Goal: Information Seeking & Learning: Learn about a topic

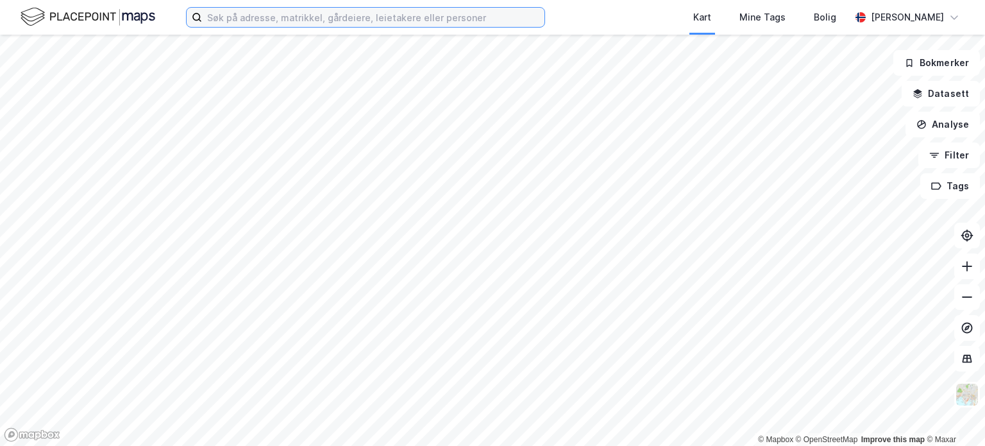
click at [258, 19] on input at bounding box center [373, 17] width 343 height 19
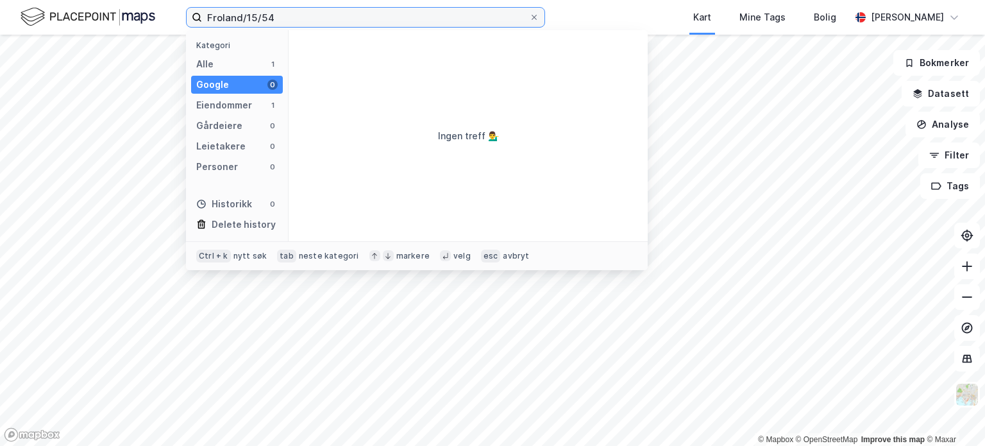
drag, startPoint x: 295, startPoint y: 15, endPoint x: 0, endPoint y: 10, distance: 295.1
click at [0, 10] on div "Froland/15/54 Kategori Alle 1 Google 0 Eiendommer 1 Gårdeiere 0 Leietakere 0 Pe…" at bounding box center [492, 17] width 985 height 35
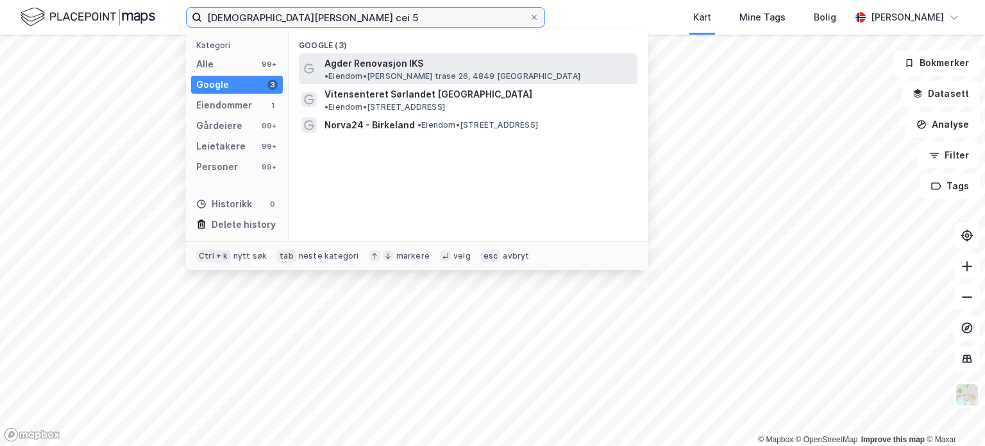
type input "[DEMOGRAPHIC_DATA][PERSON_NAME] cei 5"
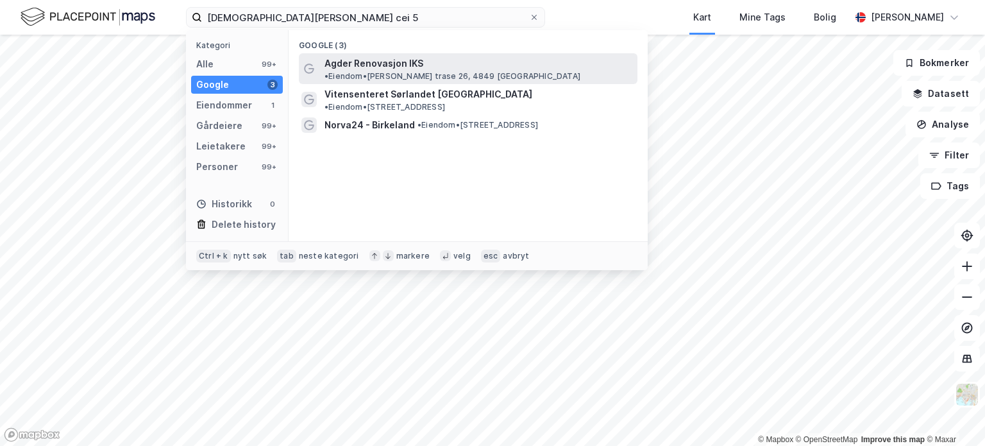
click at [365, 65] on span "Agder Renovasjon IKS" at bounding box center [374, 63] width 99 height 15
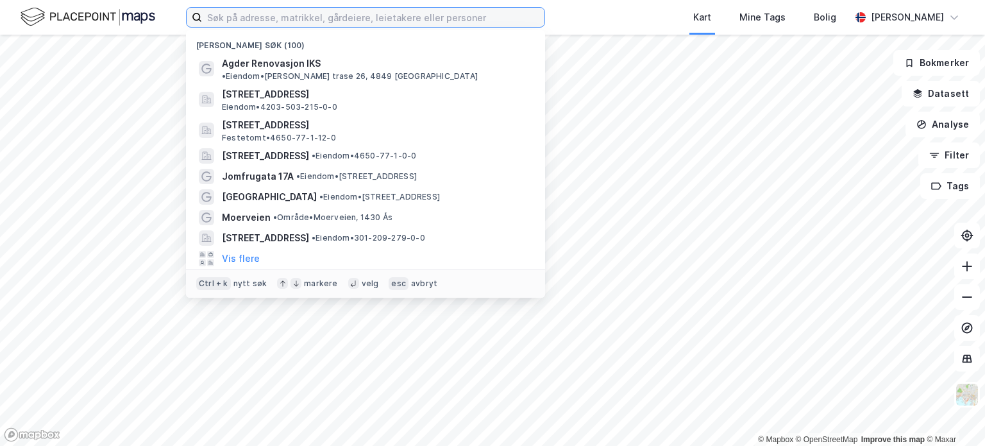
click at [242, 15] on input at bounding box center [373, 17] width 343 height 19
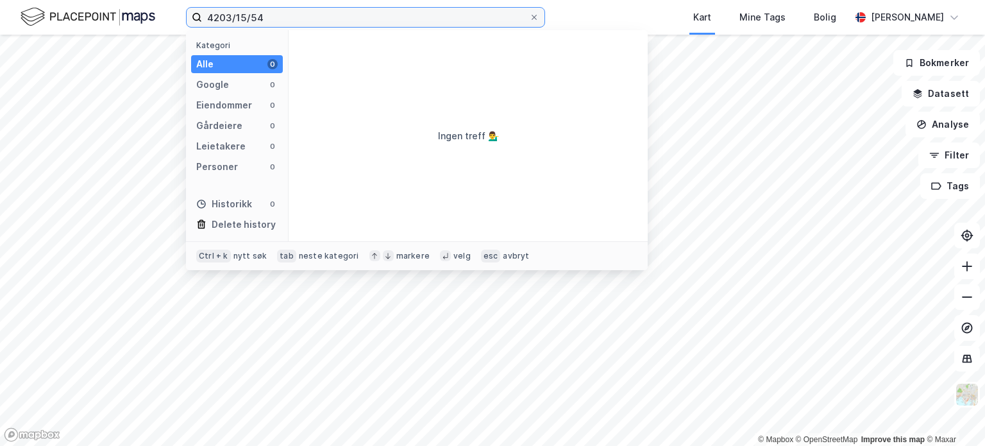
drag, startPoint x: 159, startPoint y: 15, endPoint x: 90, endPoint y: 7, distance: 69.7
click at [88, 7] on div "4203/15/54 Kategori Alle 0 Google 0 Eiendommer 0 Gårdeiere 0 Leietakere 0 Perso…" at bounding box center [492, 17] width 985 height 35
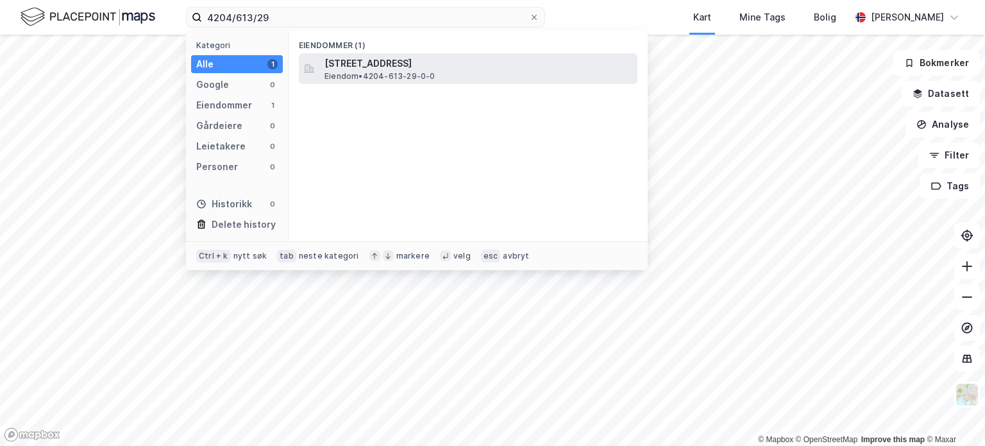
click at [390, 71] on span "Eiendom • 4204-613-29-0-0" at bounding box center [380, 76] width 111 height 10
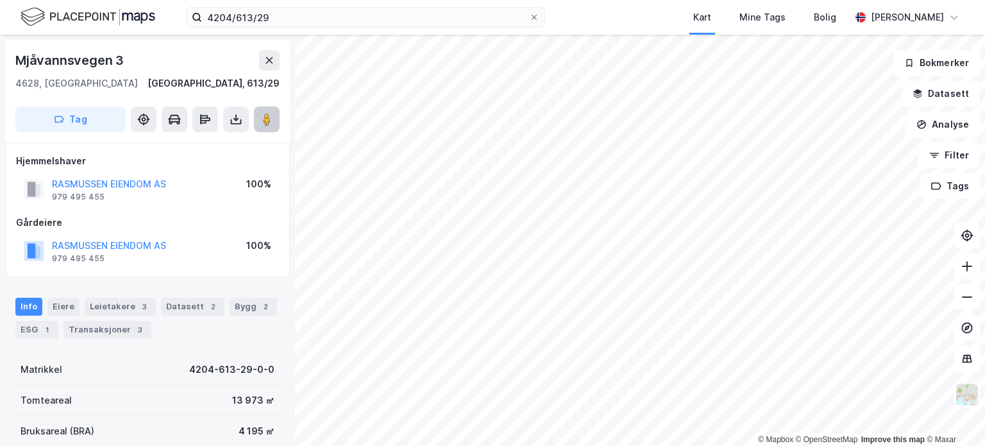
click at [269, 124] on image at bounding box center [267, 119] width 8 height 13
click at [24, 327] on div "ESG 1" at bounding box center [36, 330] width 43 height 18
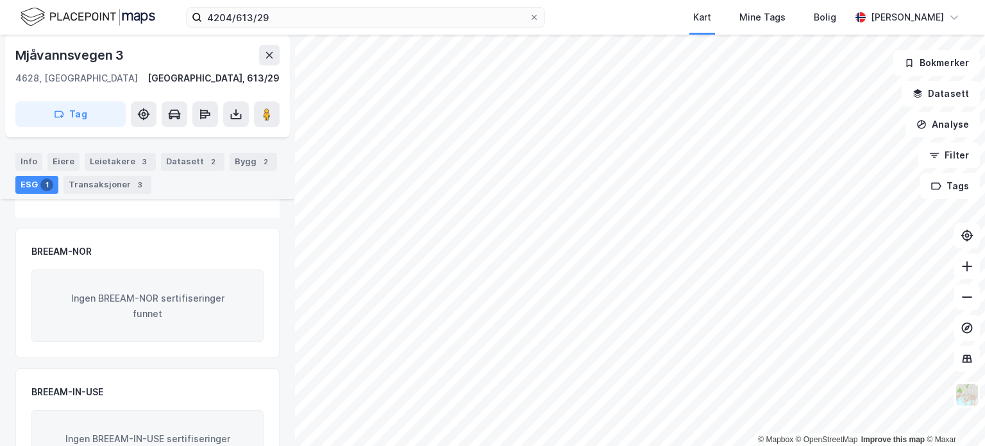
scroll to position [64, 0]
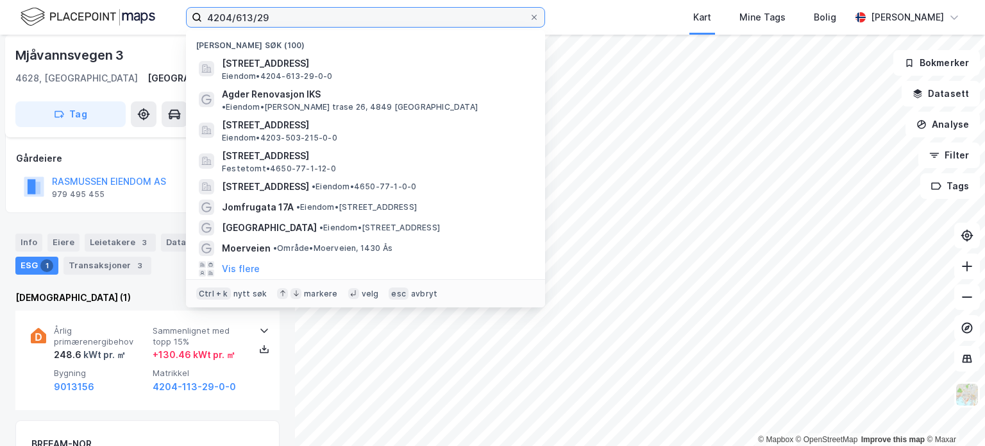
drag, startPoint x: 279, startPoint y: 15, endPoint x: 183, endPoint y: 10, distance: 95.7
click at [177, 8] on div "4204/613/29 Nylige søk (100) [STREET_ADDRESS] • 4204-613-29-0-0 Agder Renovasjo…" at bounding box center [492, 17] width 985 height 35
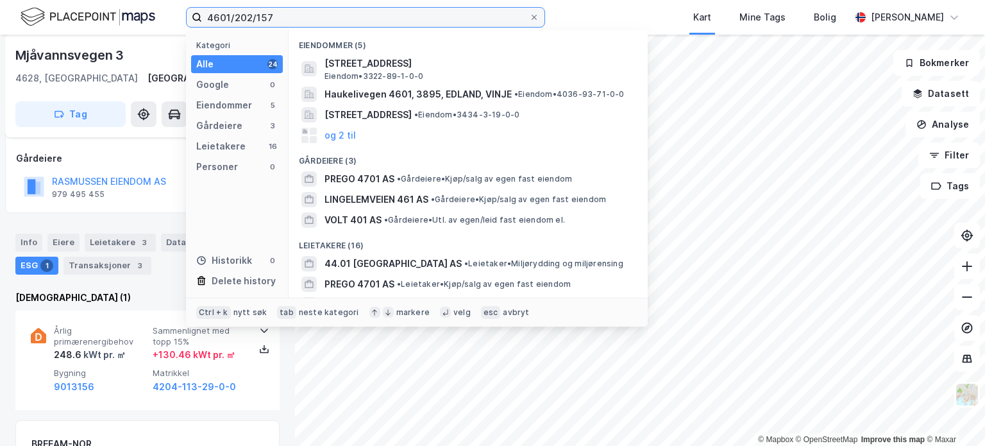
type input "4601/202/157"
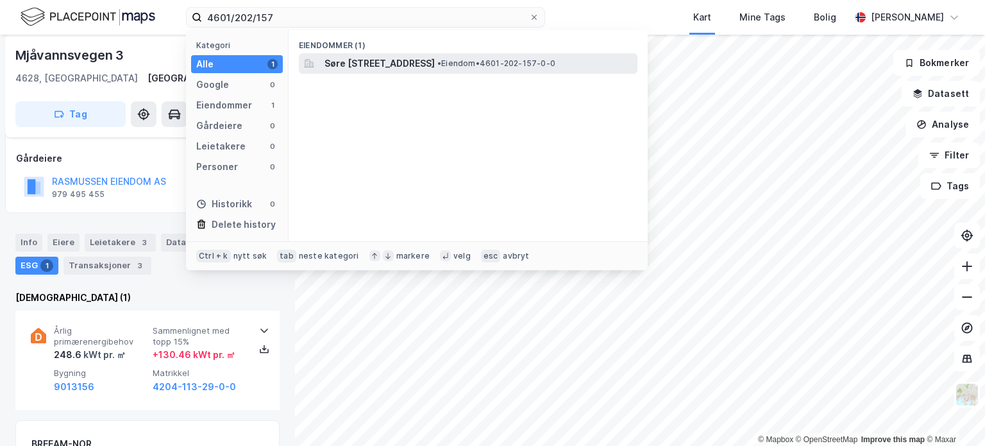
click at [435, 64] on span "Søre [STREET_ADDRESS]" at bounding box center [380, 63] width 110 height 15
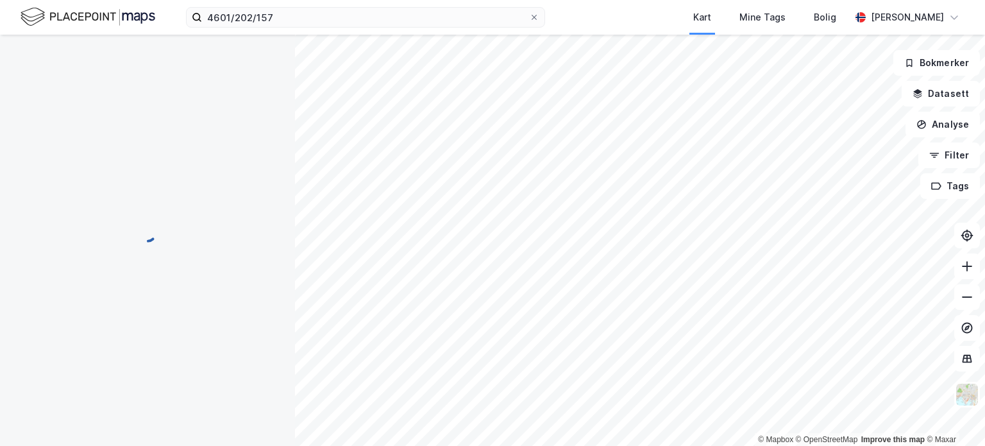
scroll to position [5, 0]
